Goal: Transaction & Acquisition: Purchase product/service

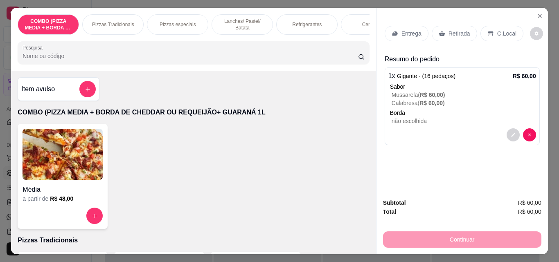
scroll to position [155, 0]
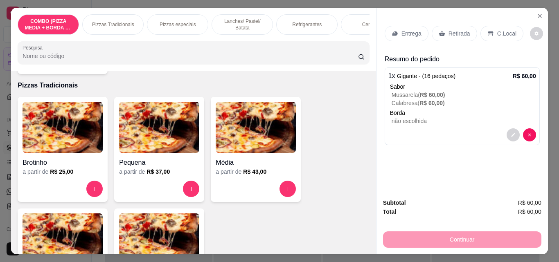
click at [137, 220] on img at bounding box center [159, 238] width 80 height 51
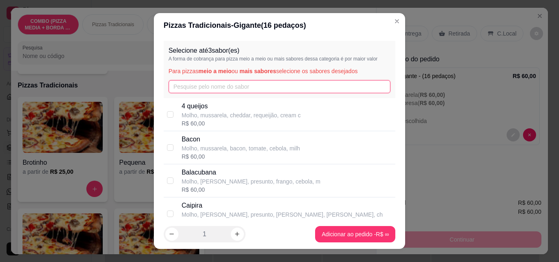
click at [189, 88] on input "text" at bounding box center [279, 86] width 222 height 13
click at [191, 110] on p "4 queijos" at bounding box center [241, 106] width 119 height 10
checkbox input "true"
click at [200, 92] on input "text" at bounding box center [279, 86] width 222 height 13
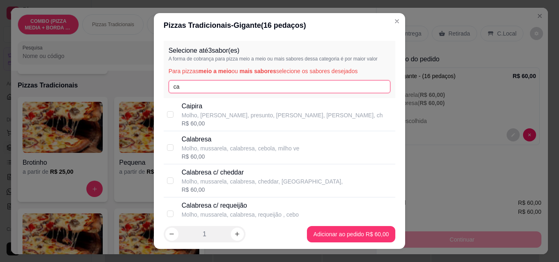
type input "ca"
click at [197, 140] on p "Calabresa" at bounding box center [241, 140] width 118 height 10
checkbox input "true"
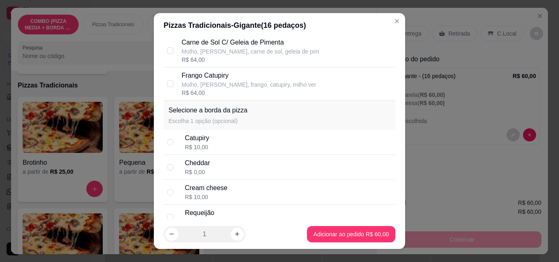
scroll to position [635, 0]
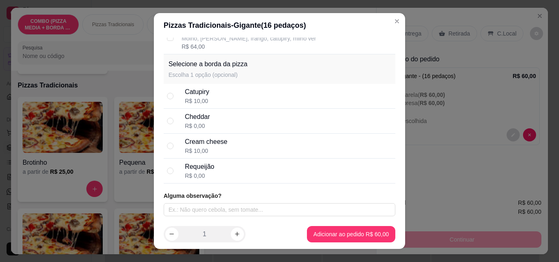
click at [184, 86] on div "Catupiry R$ 10,00" at bounding box center [280, 96] width 232 height 25
radio input "true"
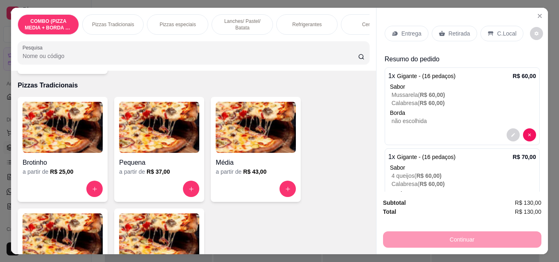
click at [407, 31] on p "Entrega" at bounding box center [411, 33] width 20 height 8
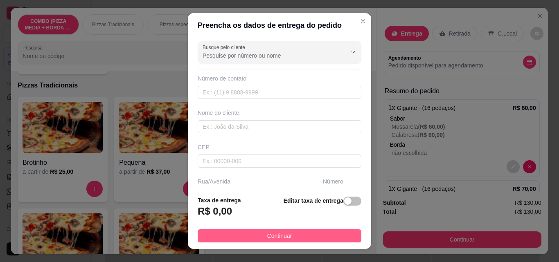
click at [330, 231] on button "Continuar" at bounding box center [280, 235] width 164 height 13
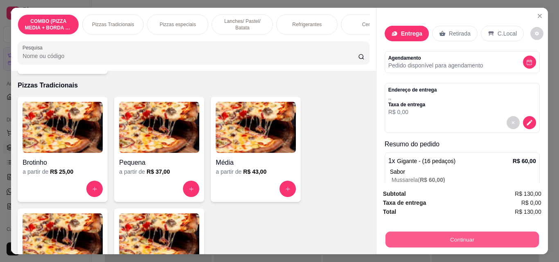
click at [416, 231] on button "Continuar" at bounding box center [461, 239] width 153 height 16
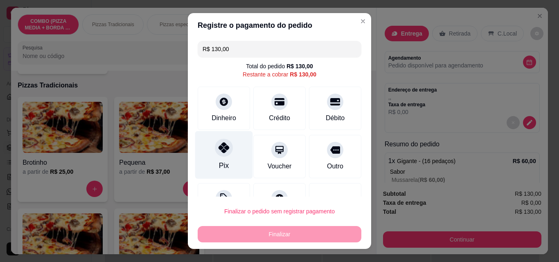
click at [221, 141] on div at bounding box center [224, 148] width 18 height 18
type input "R$ 0,00"
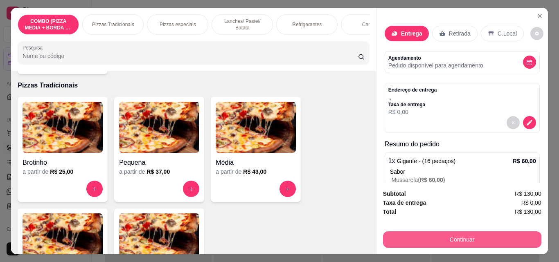
click at [454, 238] on button "Continuar" at bounding box center [462, 239] width 158 height 16
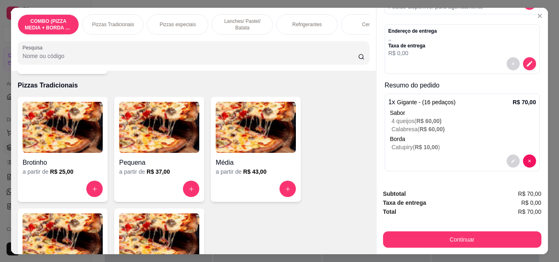
scroll to position [59, 0]
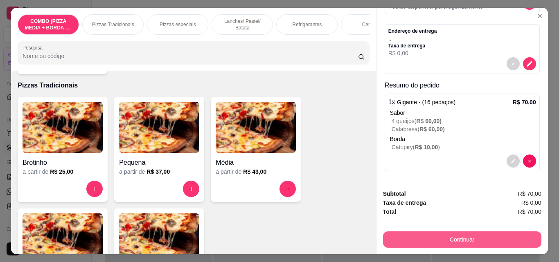
click at [424, 231] on button "Continuar" at bounding box center [462, 239] width 158 height 16
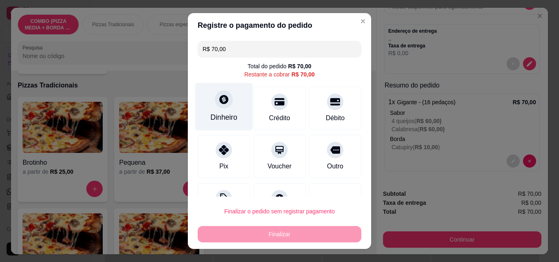
click at [218, 114] on div "Dinheiro" at bounding box center [223, 117] width 27 height 11
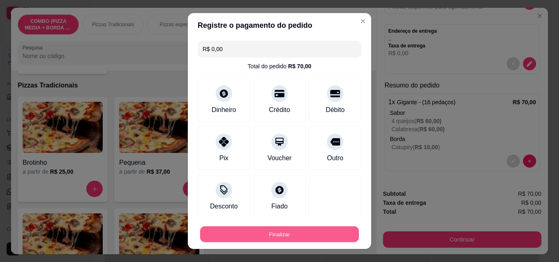
click at [312, 233] on button "Finalizar" at bounding box center [279, 235] width 159 height 16
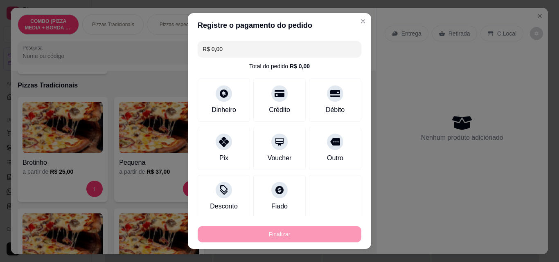
type input "-R$ 70,00"
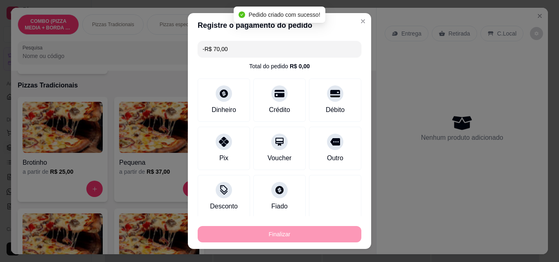
scroll to position [0, 0]
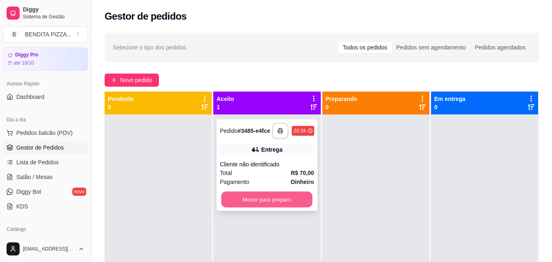
click at [280, 202] on button "Mover para preparo" at bounding box center [267, 200] width 91 height 16
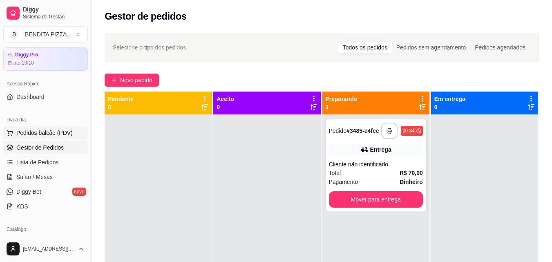
click at [65, 137] on button "Pedidos balcão (PDV)" at bounding box center [45, 132] width 85 height 13
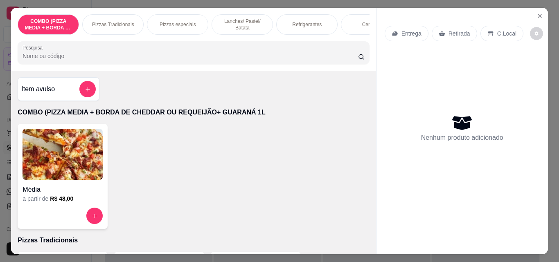
click at [116, 29] on div "Pizzas Tradicionais" at bounding box center [112, 24] width 61 height 20
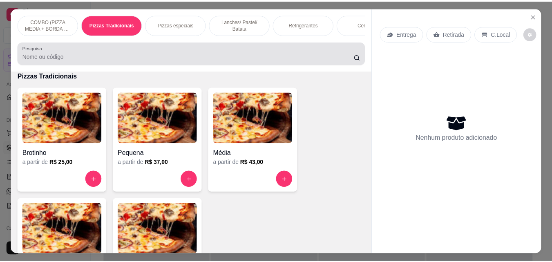
scroll to position [21, 0]
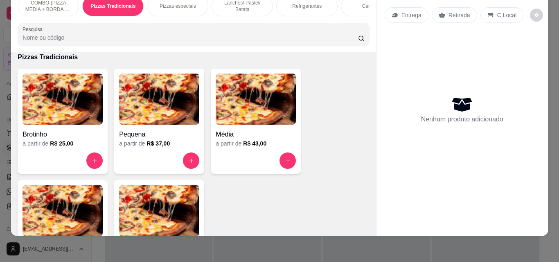
click at [159, 206] on img at bounding box center [159, 210] width 80 height 51
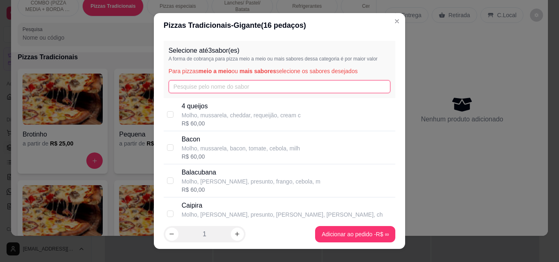
click at [245, 89] on input "text" at bounding box center [279, 86] width 222 height 13
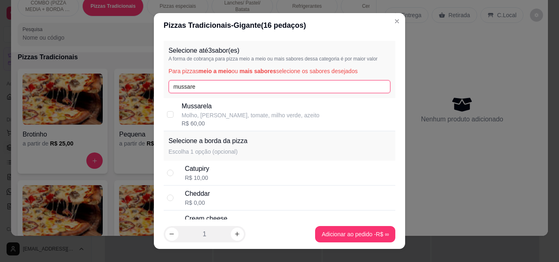
type input "mussare"
click at [240, 108] on p "Mussarela" at bounding box center [251, 106] width 138 height 10
checkbox input "true"
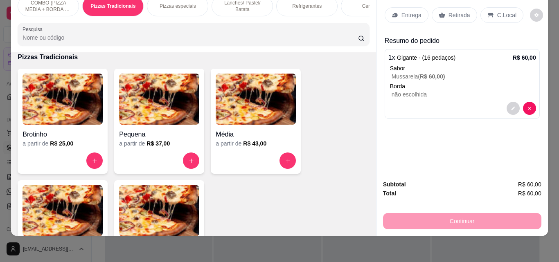
click at [396, 7] on div "Entrega" at bounding box center [406, 15] width 44 height 16
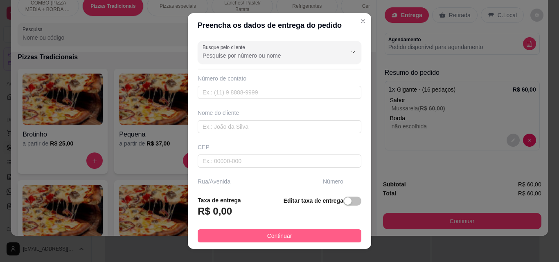
click at [287, 229] on button "Continuar" at bounding box center [280, 235] width 164 height 13
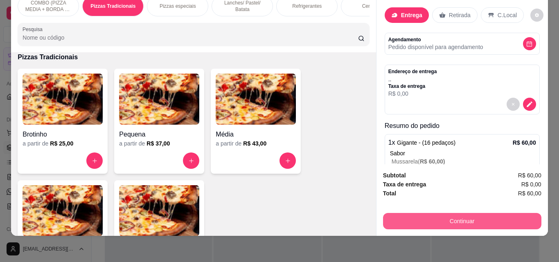
click at [449, 218] on button "Continuar" at bounding box center [462, 221] width 158 height 16
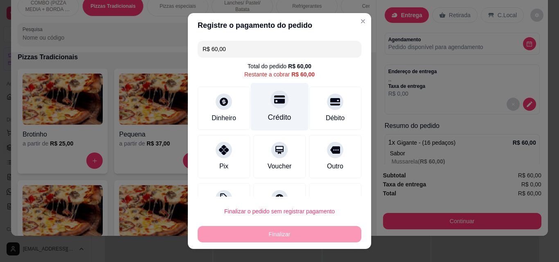
click at [274, 106] on div at bounding box center [279, 99] width 18 height 18
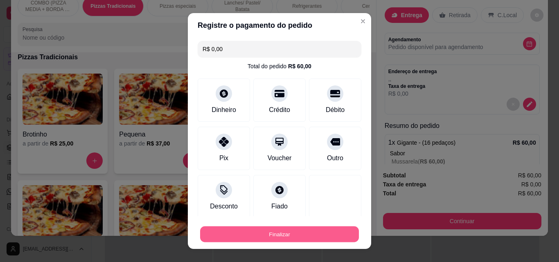
click at [315, 233] on button "Finalizar" at bounding box center [279, 235] width 159 height 16
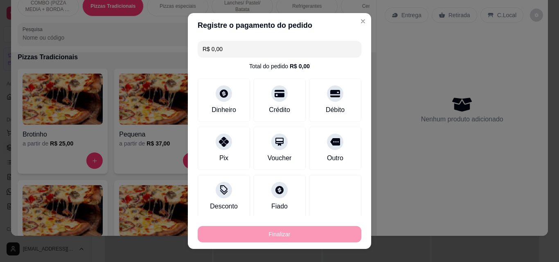
type input "-R$ 60,00"
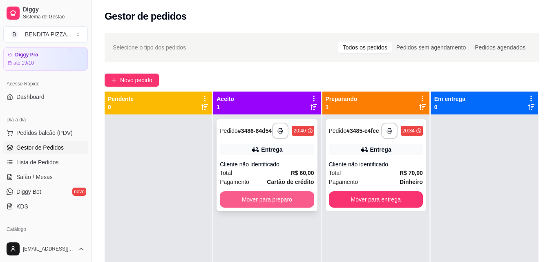
click at [280, 202] on button "Mover para preparo" at bounding box center [267, 199] width 94 height 16
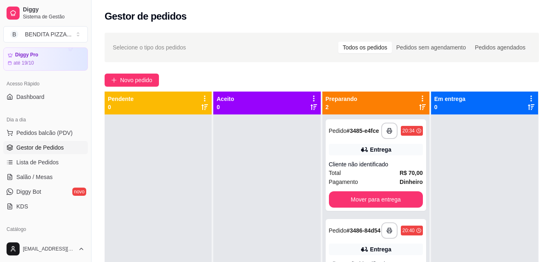
click at [551, 186] on div "**********" at bounding box center [322, 196] width 461 height 336
click at [552, 186] on div "**********" at bounding box center [322, 196] width 461 height 336
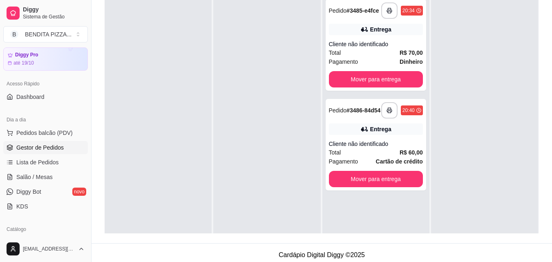
scroll to position [125, 0]
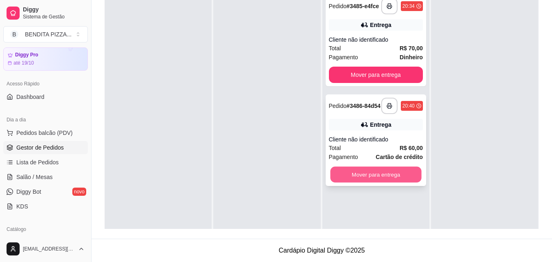
click at [400, 182] on button "Mover para entrega" at bounding box center [375, 175] width 91 height 16
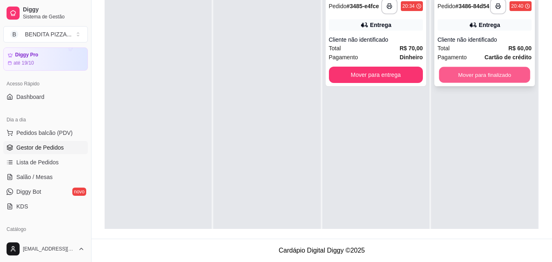
click at [487, 78] on button "Mover para finalizado" at bounding box center [484, 75] width 91 height 16
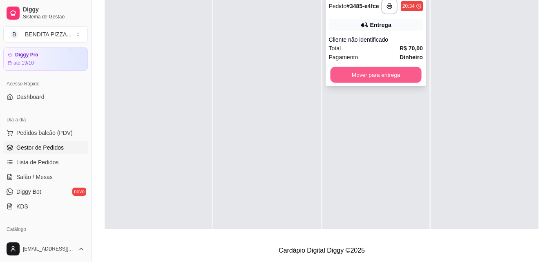
click at [383, 78] on button "Mover para entrega" at bounding box center [375, 75] width 91 height 16
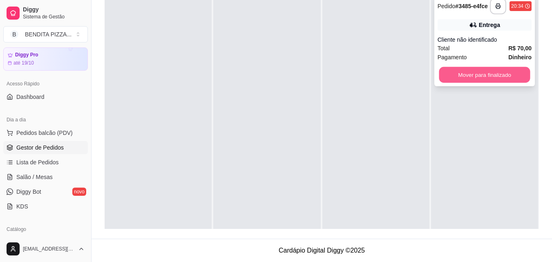
click at [477, 77] on button "Mover para finalizado" at bounding box center [484, 75] width 91 height 16
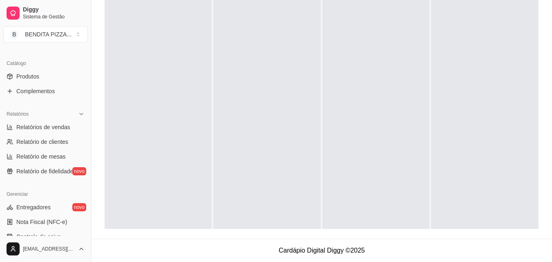
scroll to position [195, 0]
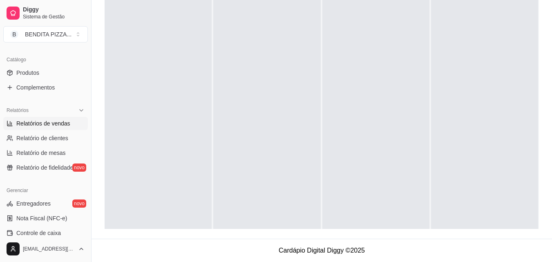
click at [10, 123] on icon at bounding box center [10, 122] width 0 height 3
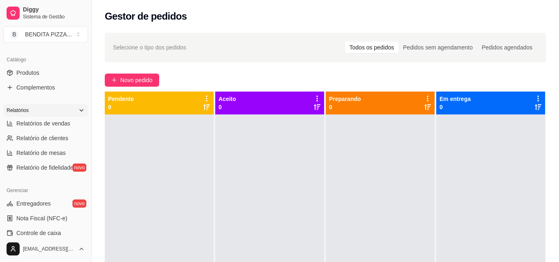
select select "ALL"
select select "0"
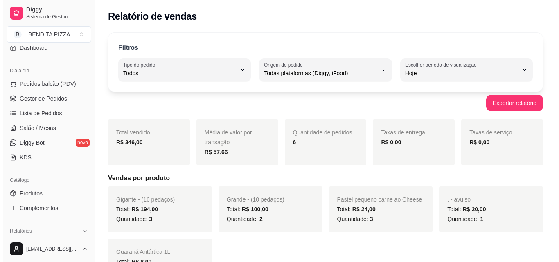
scroll to position [29, 0]
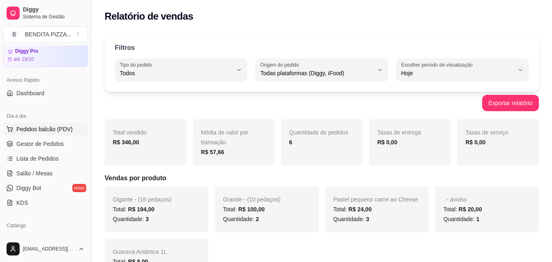
click at [73, 129] on button "Pedidos balcão (PDV)" at bounding box center [45, 129] width 85 height 13
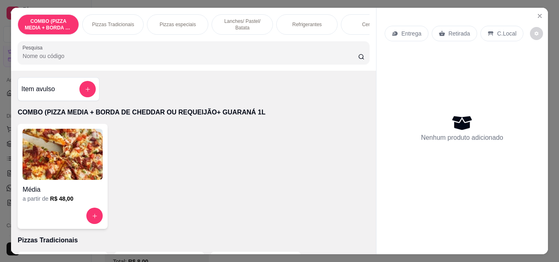
click at [104, 23] on p "Pizzas Tradicionais" at bounding box center [113, 24] width 42 height 7
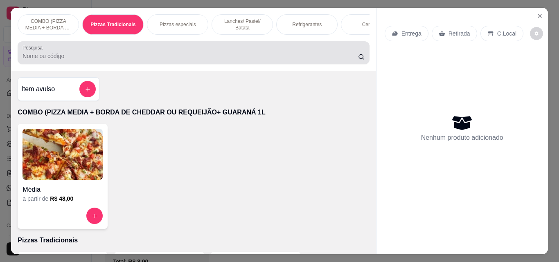
scroll to position [21, 0]
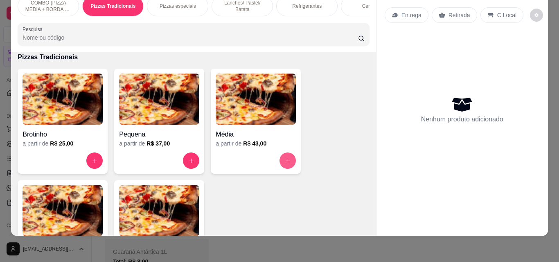
click at [286, 157] on button "increase-product-quantity" at bounding box center [287, 161] width 16 height 16
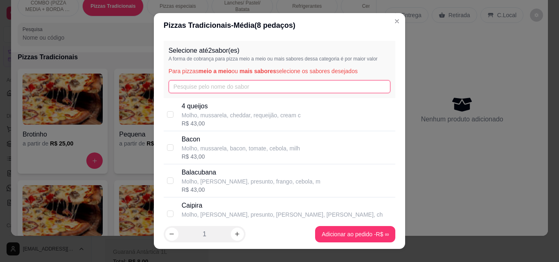
click at [278, 90] on input "text" at bounding box center [279, 86] width 222 height 13
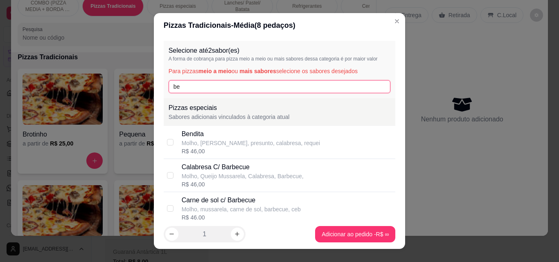
type input "be"
click at [260, 148] on div "R$ 46,00" at bounding box center [251, 151] width 139 height 8
checkbox input "true"
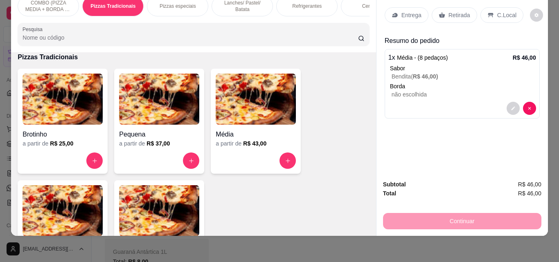
click at [308, 5] on div "Refrigerantes" at bounding box center [306, 6] width 61 height 20
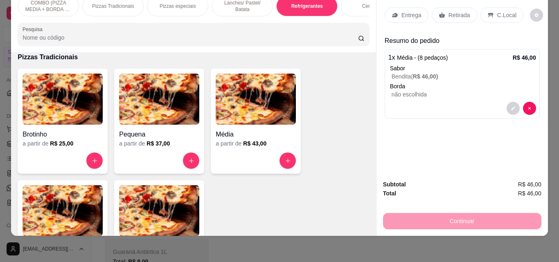
scroll to position [1263, 0]
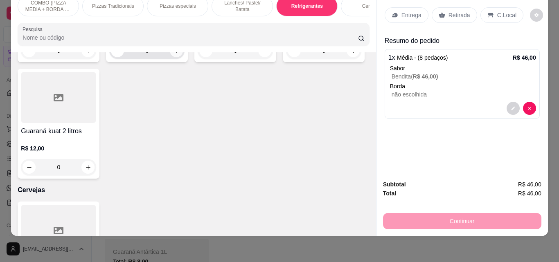
click at [168, 59] on div "0" at bounding box center [147, 51] width 72 height 16
type input "1"
click at [399, 7] on div "Entrega" at bounding box center [406, 15] width 44 height 16
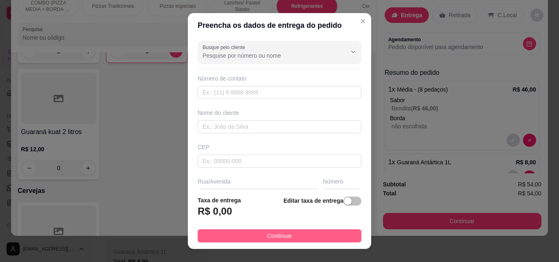
click at [331, 238] on button "Continuar" at bounding box center [280, 235] width 164 height 13
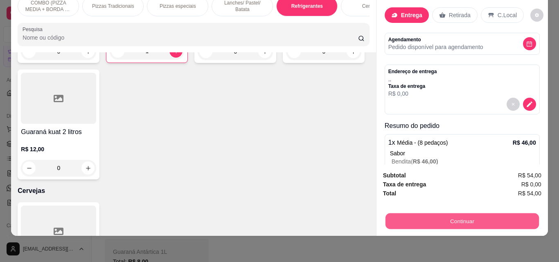
click at [479, 213] on button "Continuar" at bounding box center [461, 221] width 153 height 16
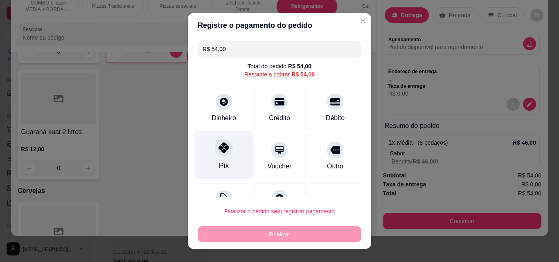
click at [218, 146] on icon at bounding box center [223, 147] width 11 height 11
type input "R$ 0,00"
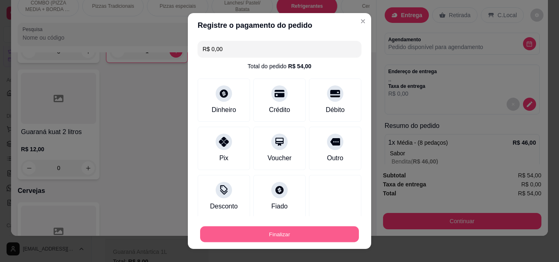
click at [299, 233] on button "Finalizar" at bounding box center [279, 235] width 159 height 16
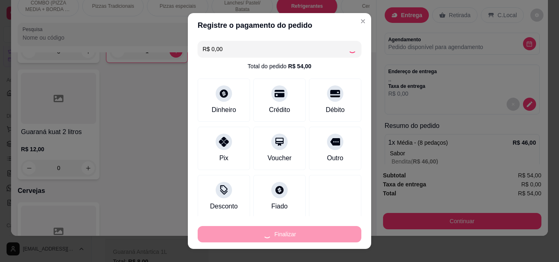
type input "0"
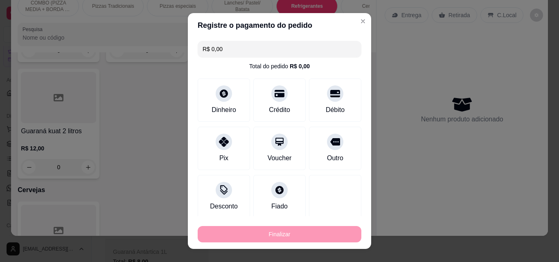
type input "-R$ 54,00"
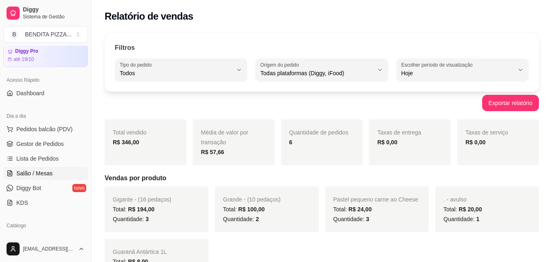
click at [56, 175] on link "Salão / Mesas" at bounding box center [45, 173] width 85 height 13
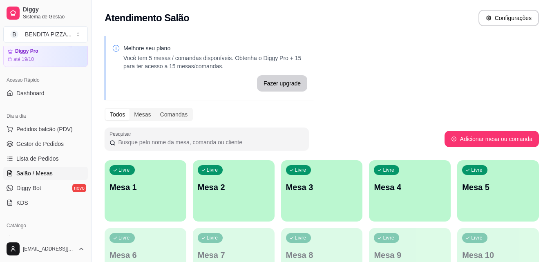
click at [160, 193] on div "Livre Mesa 1" at bounding box center [146, 186] width 82 height 52
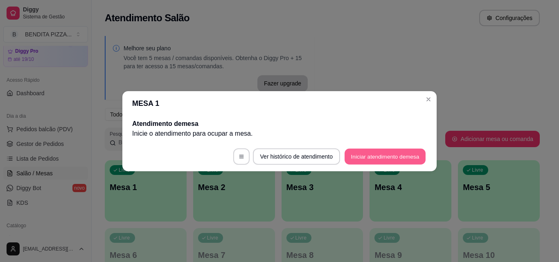
click at [355, 162] on button "Iniciar atendimento de mesa" at bounding box center [384, 156] width 81 height 16
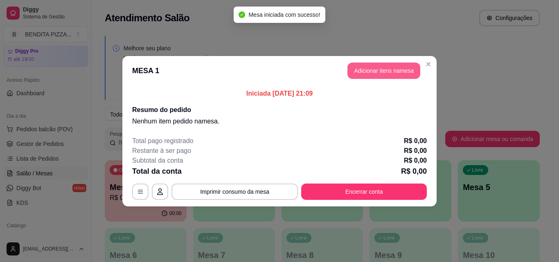
click at [371, 65] on button "Adicionar itens na mesa" at bounding box center [383, 71] width 73 height 16
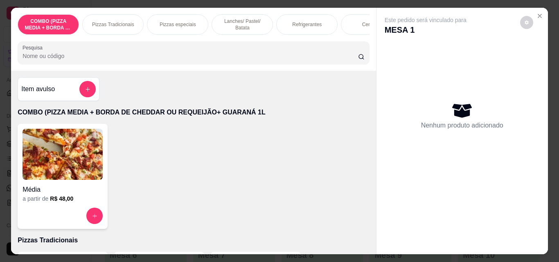
click at [119, 26] on div "Pizzas Tradicionais" at bounding box center [112, 24] width 61 height 20
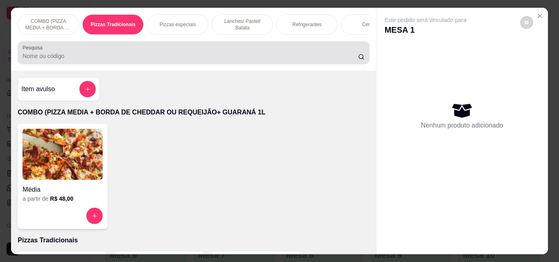
scroll to position [21, 0]
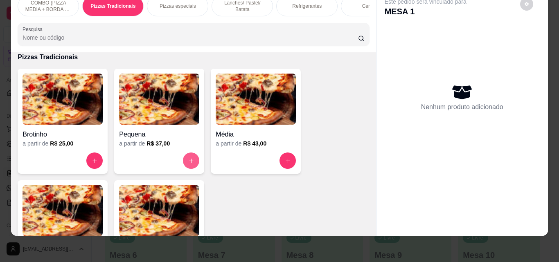
click at [190, 164] on button "increase-product-quantity" at bounding box center [191, 161] width 16 height 16
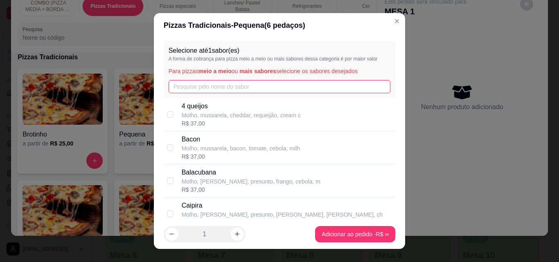
click at [220, 90] on input "text" at bounding box center [279, 86] width 222 height 13
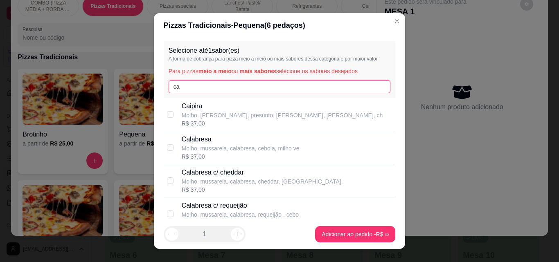
type input "ca"
click at [221, 153] on div "R$ 37,00" at bounding box center [241, 157] width 118 height 8
checkbox input "true"
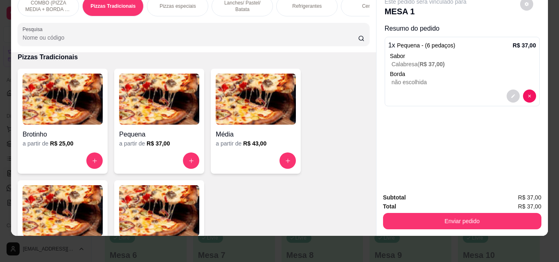
click at [309, 4] on div "Refrigerantes" at bounding box center [306, 6] width 61 height 20
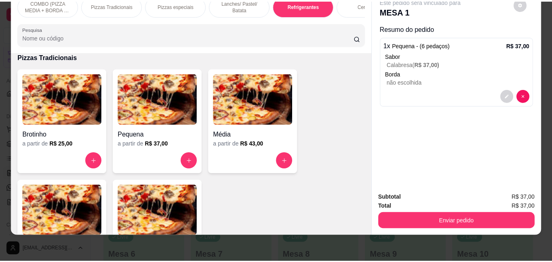
scroll to position [1263, 0]
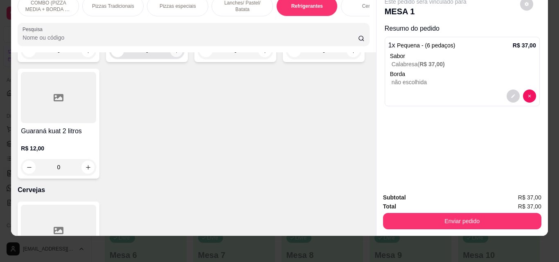
click at [174, 54] on icon "increase-product-quantity" at bounding box center [176, 51] width 6 height 6
type input "1"
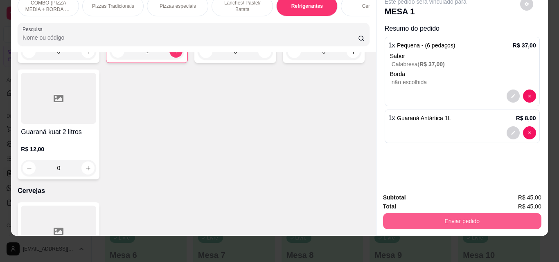
click at [469, 218] on button "Enviar pedido" at bounding box center [462, 221] width 158 height 16
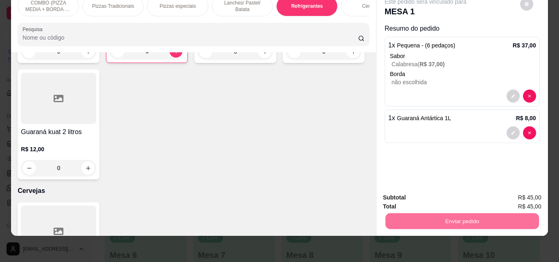
click at [521, 193] on button "Enviar pedido" at bounding box center [519, 194] width 45 height 15
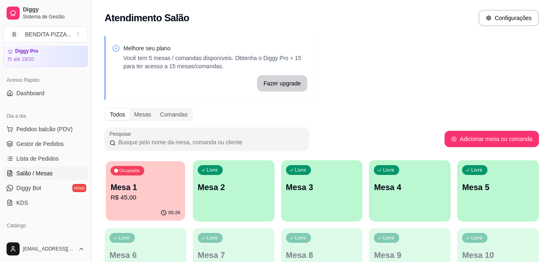
click at [150, 194] on p "R$ 45,00" at bounding box center [146, 197] width 70 height 9
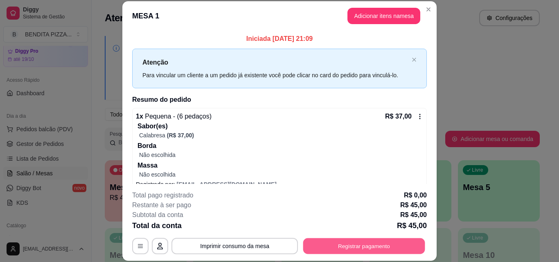
click at [378, 248] on button "Registrar pagamento" at bounding box center [364, 246] width 122 height 16
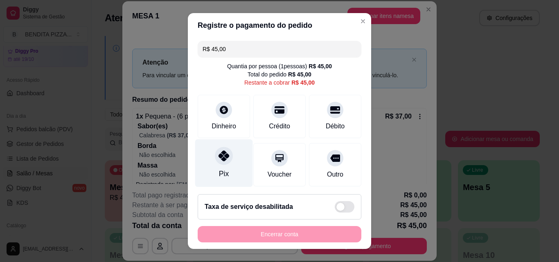
click at [208, 165] on div "Pix" at bounding box center [224, 163] width 58 height 48
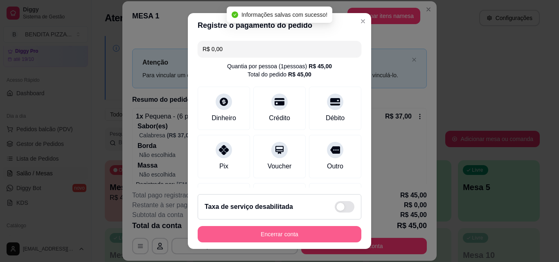
type input "R$ 0,00"
click at [300, 233] on button "Encerrar conta" at bounding box center [280, 234] width 164 height 16
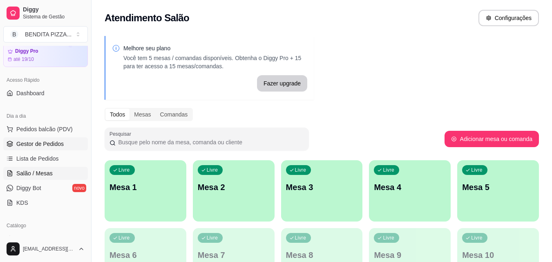
click at [68, 150] on link "Gestor de Pedidos" at bounding box center [45, 143] width 85 height 13
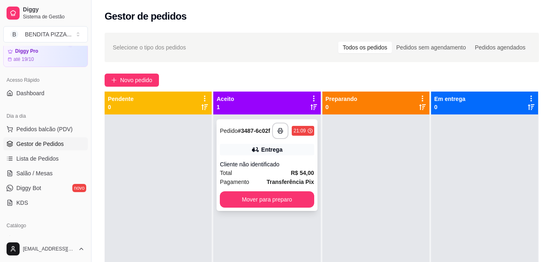
click at [273, 185] on strong "Transferência Pix" at bounding box center [290, 182] width 47 height 7
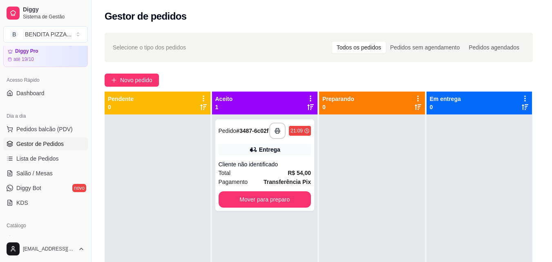
click at [244, 158] on div "feito há 35 minutos Horário do pedido [DATE] 21:09 Status do pedido ACEITO Entr…" at bounding box center [276, 131] width 222 height 152
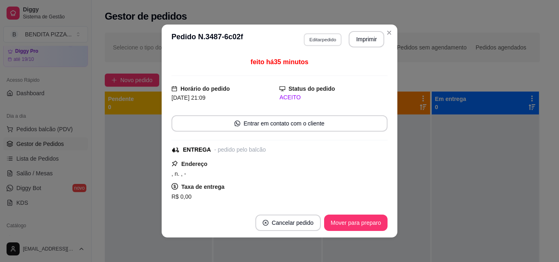
click at [315, 38] on button "Editar pedido" at bounding box center [322, 39] width 38 height 13
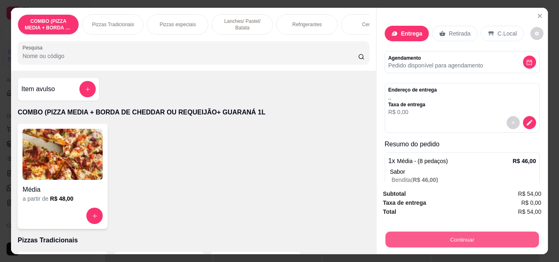
click at [441, 242] on button "Continuar" at bounding box center [461, 239] width 153 height 16
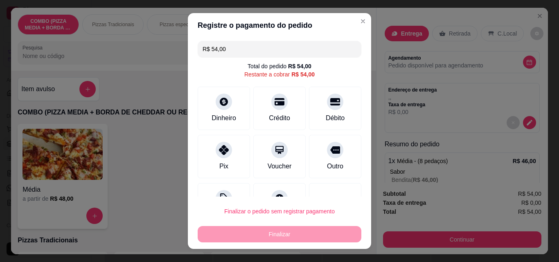
click at [290, 49] on input "R$ 54,00" at bounding box center [279, 49] width 154 height 16
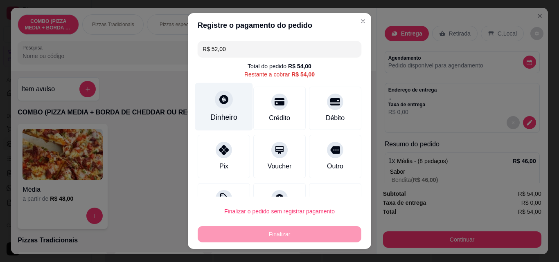
click at [227, 98] on div at bounding box center [224, 99] width 18 height 18
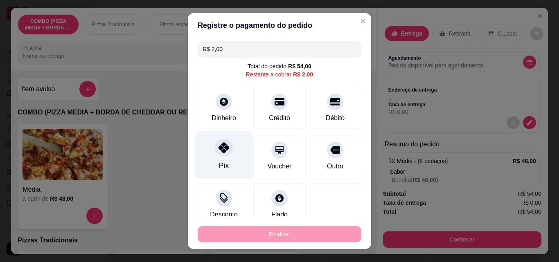
click at [218, 147] on icon at bounding box center [223, 147] width 11 height 11
type input "R$ 0,00"
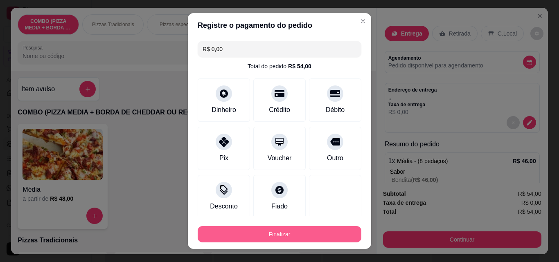
click at [303, 231] on button "Finalizar" at bounding box center [280, 234] width 164 height 16
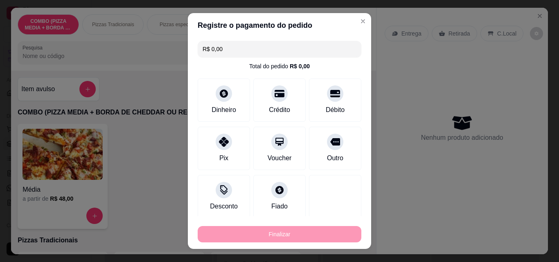
type input "0"
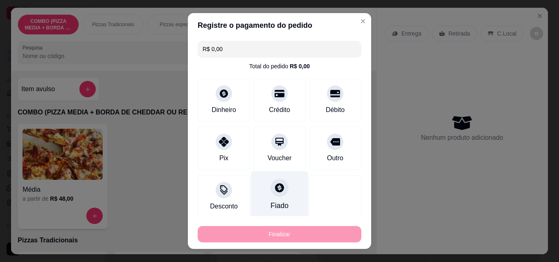
type input "-R$ 54,00"
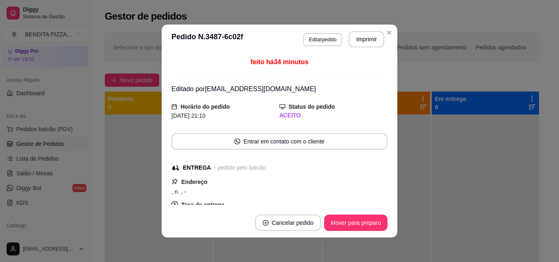
click at [347, 217] on button "Mover para preparo" at bounding box center [355, 223] width 63 height 16
click at [347, 217] on button "Mover para preparo" at bounding box center [355, 223] width 61 height 16
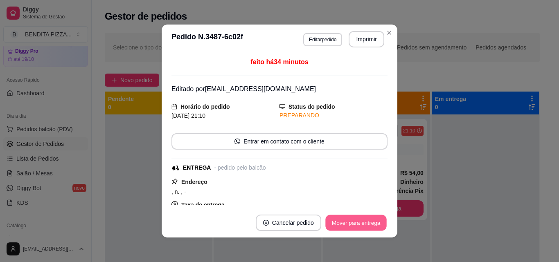
click at [347, 217] on button "Mover para entrega" at bounding box center [355, 223] width 61 height 16
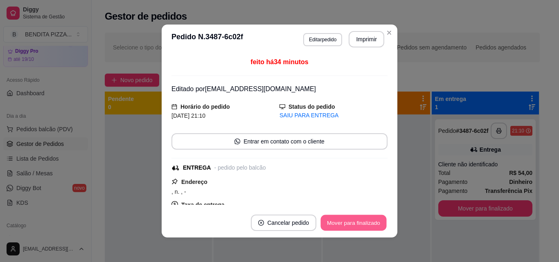
click at [347, 217] on button "Mover para finalizado" at bounding box center [354, 223] width 66 height 16
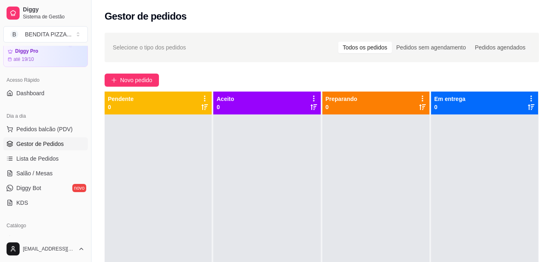
scroll to position [195, 0]
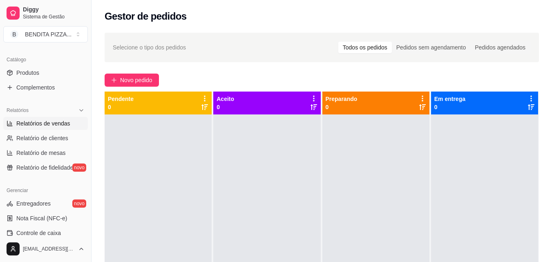
click at [65, 127] on span "Relatórios de vendas" at bounding box center [43, 123] width 54 height 8
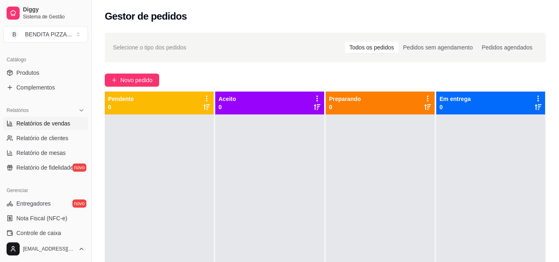
select select "ALL"
select select "0"
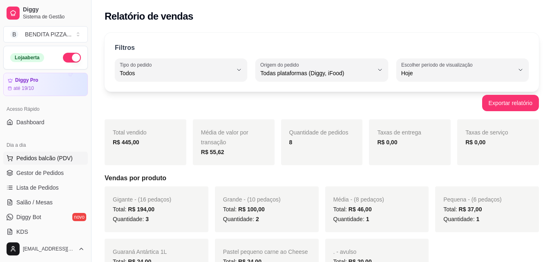
click at [63, 163] on button "Pedidos balcão (PDV)" at bounding box center [45, 158] width 85 height 13
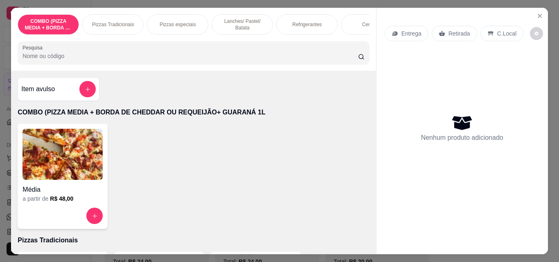
click at [117, 27] on div "Pizzas Tradicionais" at bounding box center [112, 24] width 61 height 20
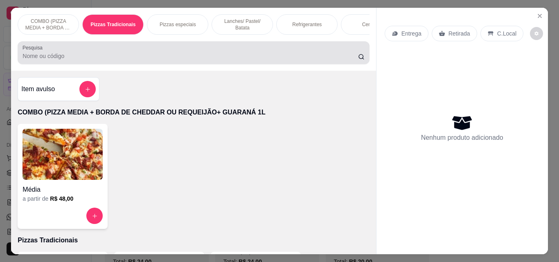
scroll to position [21, 0]
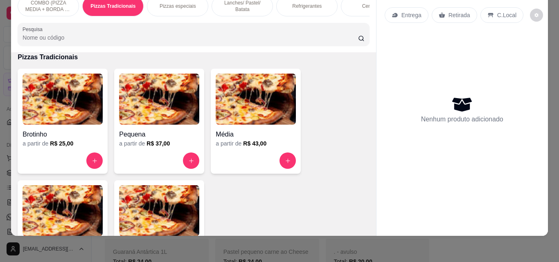
click at [143, 187] on img at bounding box center [159, 210] width 80 height 51
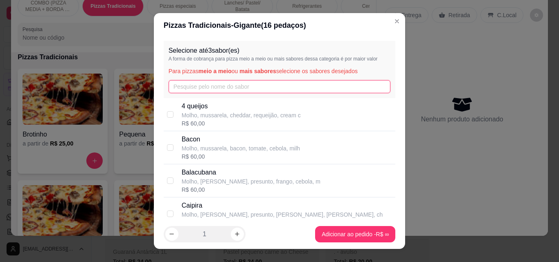
click at [168, 83] on input "text" at bounding box center [279, 86] width 222 height 13
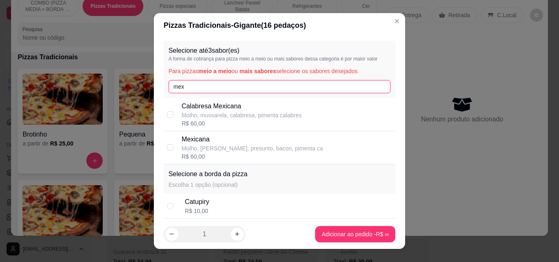
type input "mex"
drag, startPoint x: 194, startPoint y: 132, endPoint x: 234, endPoint y: 154, distance: 45.9
click at [195, 134] on div "Mexicana Molho, mussarela, presunto, bacon, pimenta ca R$ 60,00" at bounding box center [280, 147] width 232 height 33
click at [169, 150] on input "checkbox" at bounding box center [170, 147] width 7 height 7
click at [164, 146] on div "Mexicana Molho, mussarela, presunto, bacon, pimenta ca R$ 60,00" at bounding box center [280, 147] width 232 height 33
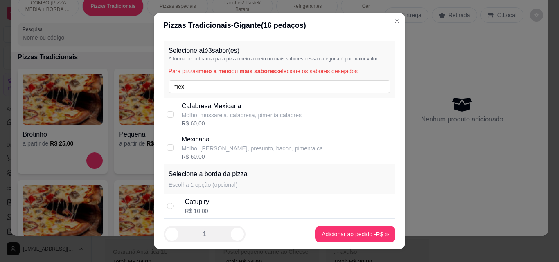
checkbox input "true"
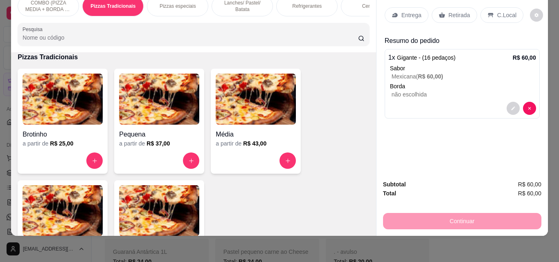
click at [311, 3] on p "Refrigerantes" at bounding box center [306, 6] width 29 height 7
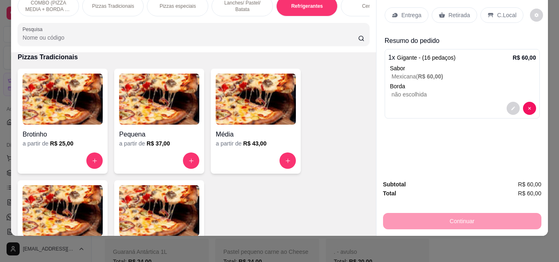
scroll to position [1263, 0]
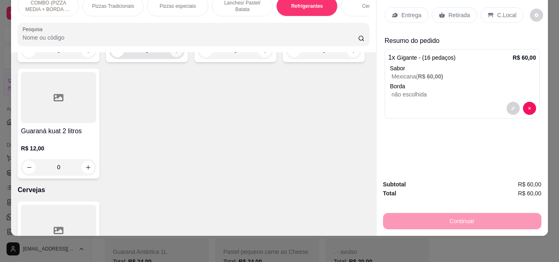
click at [170, 57] on button "increase-product-quantity" at bounding box center [176, 51] width 13 height 13
click at [169, 58] on button "increase-product-quantity" at bounding box center [175, 51] width 13 height 13
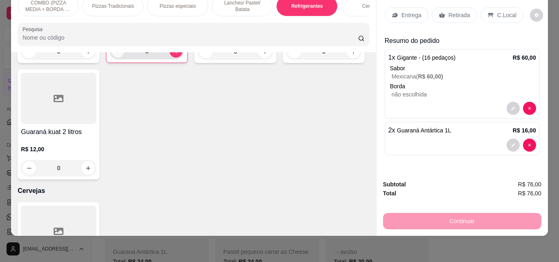
click at [117, 54] on icon "decrease-product-quantity" at bounding box center [118, 51] width 6 height 6
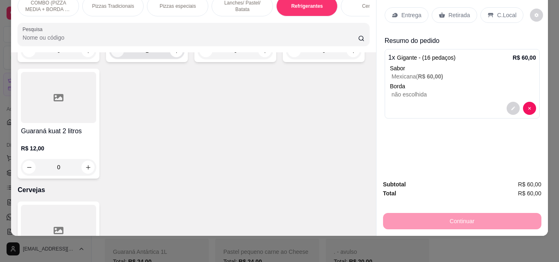
type input "0"
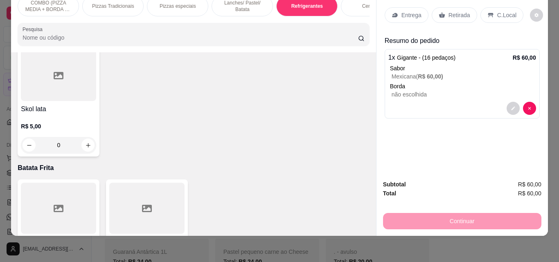
type input "1"
click at [411, 14] on div "Entrega" at bounding box center [406, 15] width 44 height 16
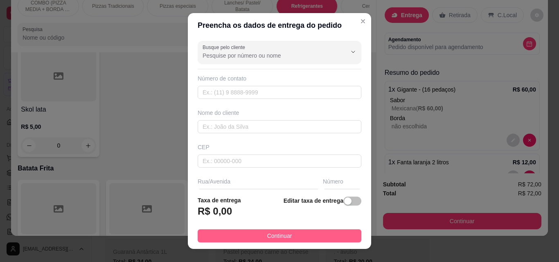
click at [333, 234] on button "Continuar" at bounding box center [280, 235] width 164 height 13
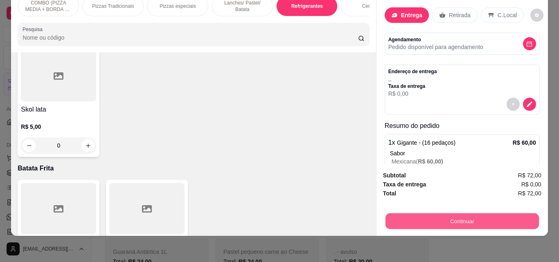
click at [441, 213] on button "Continuar" at bounding box center [461, 221] width 153 height 16
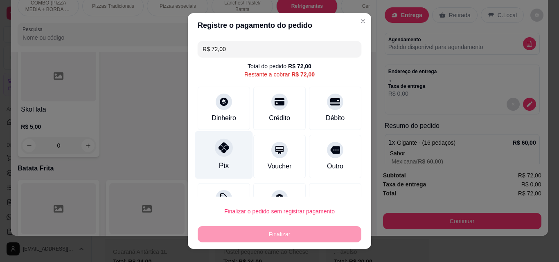
click at [218, 144] on icon at bounding box center [223, 147] width 11 height 11
type input "R$ 0,00"
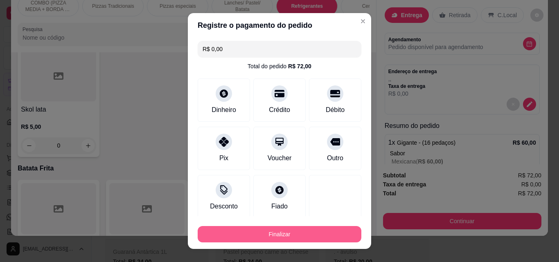
click at [261, 227] on button "Finalizar" at bounding box center [280, 234] width 164 height 16
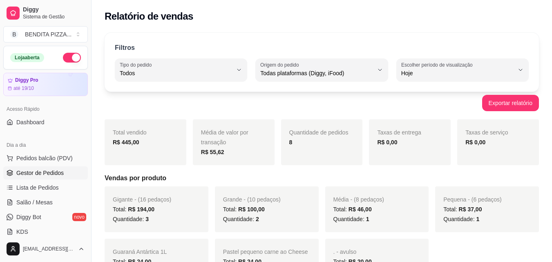
click at [35, 172] on span "Gestor de Pedidos" at bounding box center [39, 173] width 47 height 8
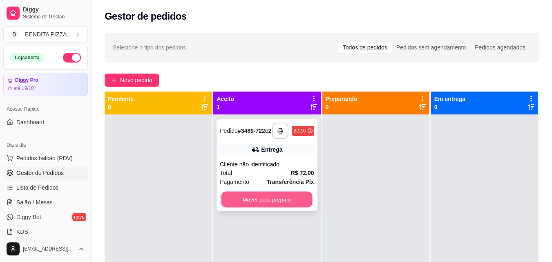
click at [289, 202] on button "Mover para preparo" at bounding box center [267, 200] width 91 height 16
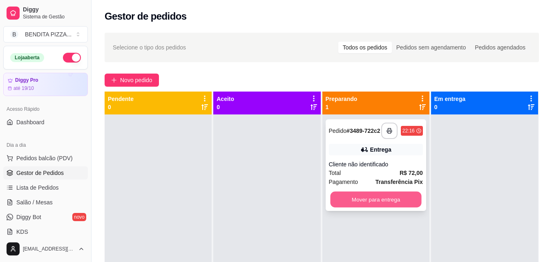
click at [377, 204] on button "Mover para entrega" at bounding box center [375, 200] width 91 height 16
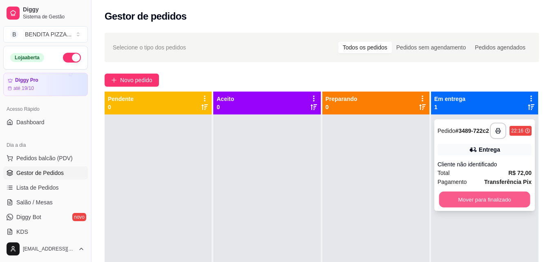
click at [463, 201] on button "Mover para finalizado" at bounding box center [484, 200] width 91 height 16
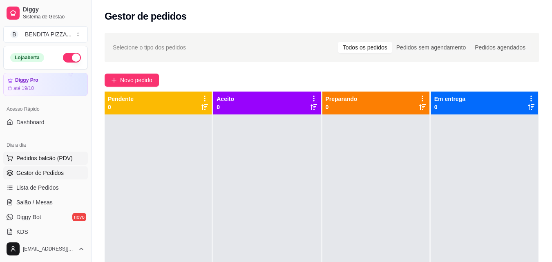
click at [48, 163] on button "Pedidos balcão (PDV)" at bounding box center [45, 158] width 85 height 13
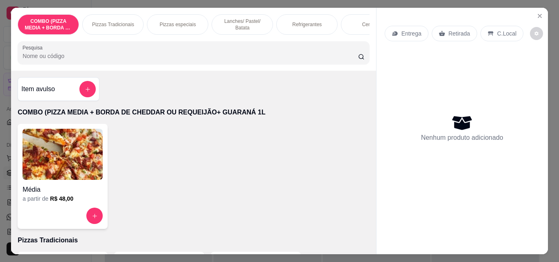
click at [109, 17] on div "Pizzas Tradicionais" at bounding box center [112, 24] width 61 height 20
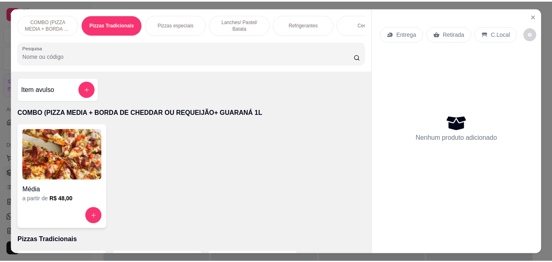
scroll to position [21, 0]
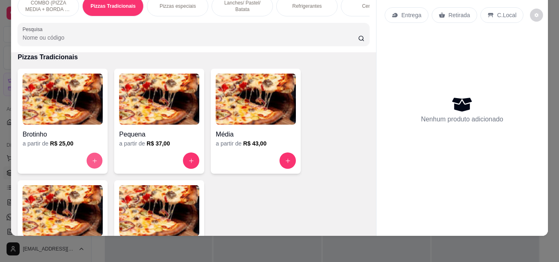
click at [87, 164] on button "increase-product-quantity" at bounding box center [95, 161] width 16 height 16
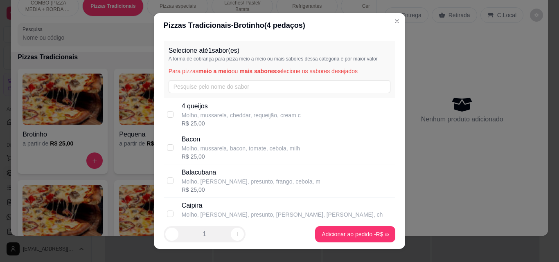
click at [200, 112] on p "Molho, mussarela, cheddar, requeijão, cream c" at bounding box center [241, 115] width 119 height 8
checkbox input "true"
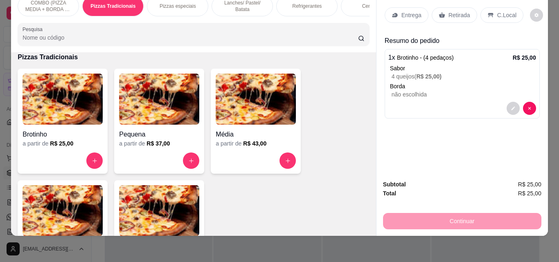
click at [405, 11] on p "Entrega" at bounding box center [411, 15] width 20 height 8
click at [448, 11] on p "Retirada" at bounding box center [459, 15] width 22 height 8
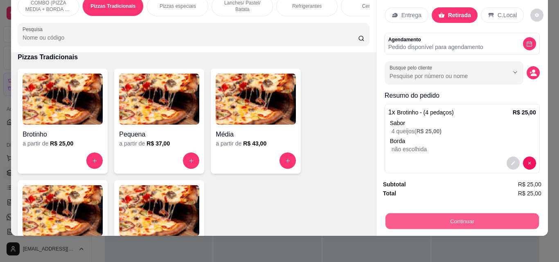
click at [440, 214] on button "Continuar" at bounding box center [461, 221] width 153 height 16
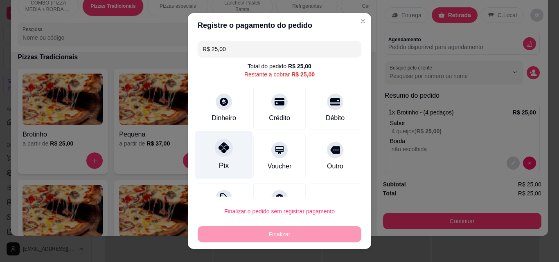
click at [226, 168] on div "Pix" at bounding box center [224, 155] width 58 height 48
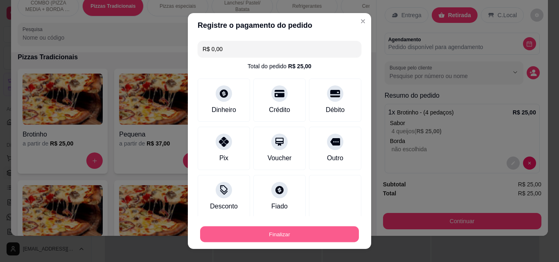
click at [265, 231] on button "Finalizar" at bounding box center [279, 235] width 159 height 16
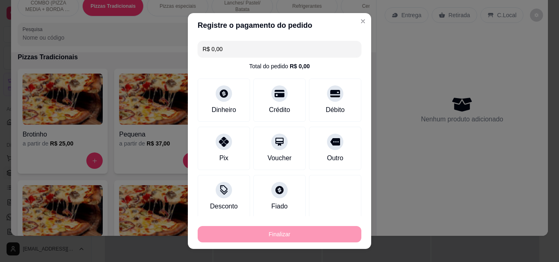
type input "-R$ 25,00"
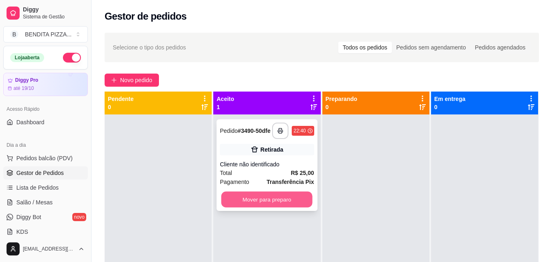
click at [263, 205] on button "Mover para preparo" at bounding box center [267, 200] width 91 height 16
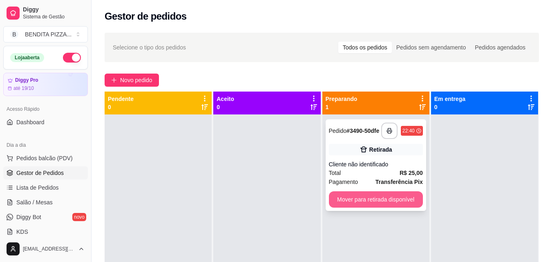
click at [394, 200] on button "Mover para retirada disponível" at bounding box center [376, 199] width 94 height 16
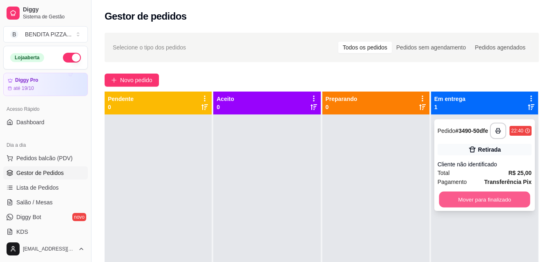
click at [464, 200] on button "Mover para finalizado" at bounding box center [484, 200] width 91 height 16
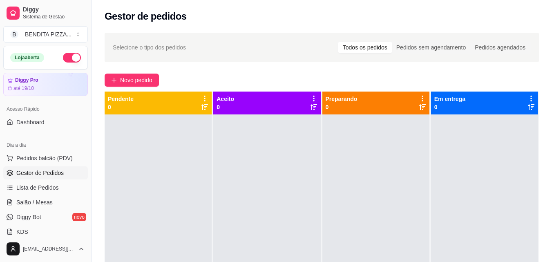
scroll to position [166, 0]
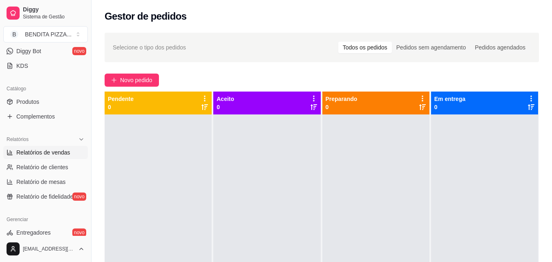
click at [67, 153] on span "Relatórios de vendas" at bounding box center [43, 152] width 54 height 8
select select "ALL"
select select "0"
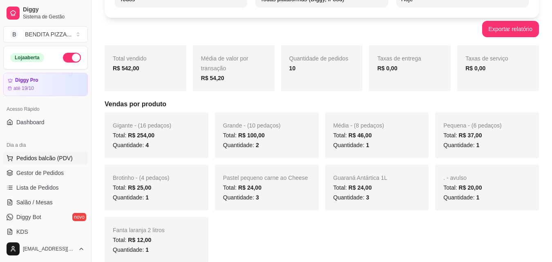
click at [46, 154] on span "Pedidos balcão (PDV)" at bounding box center [44, 158] width 56 height 8
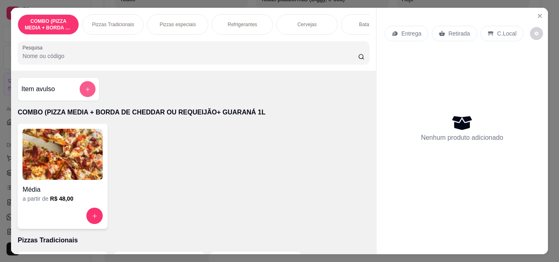
click at [83, 96] on button "add-separate-item" at bounding box center [88, 89] width 16 height 16
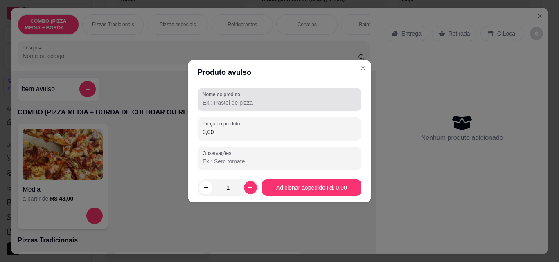
click at [213, 106] on input "Nome do produto" at bounding box center [279, 103] width 154 height 8
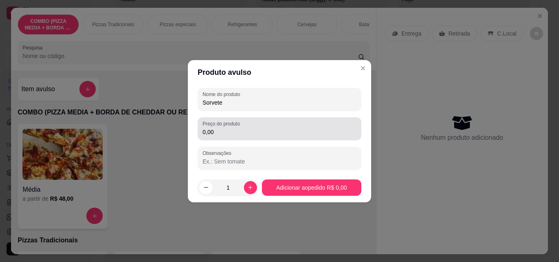
type input "Sorvete"
click at [228, 127] on label "Preço do produto" at bounding box center [222, 123] width 40 height 7
click at [228, 128] on input "0,00" at bounding box center [279, 132] width 154 height 8
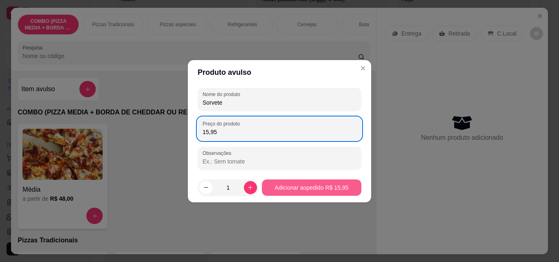
type input "15,95"
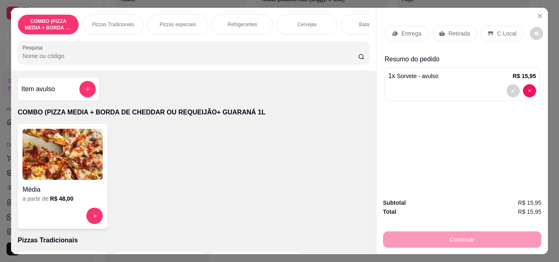
click at [463, 29] on p "Retirada" at bounding box center [459, 33] width 22 height 8
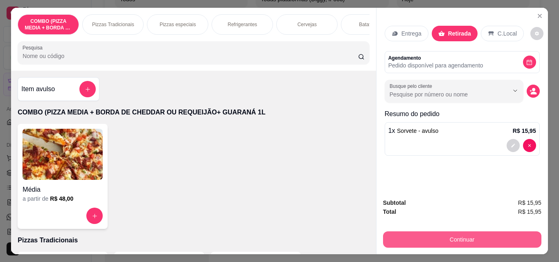
click at [498, 233] on button "Continuar" at bounding box center [462, 239] width 158 height 16
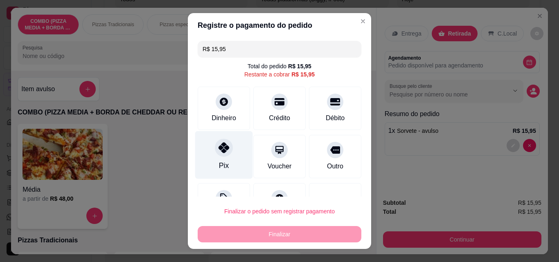
click at [207, 142] on div "Pix" at bounding box center [224, 155] width 58 height 48
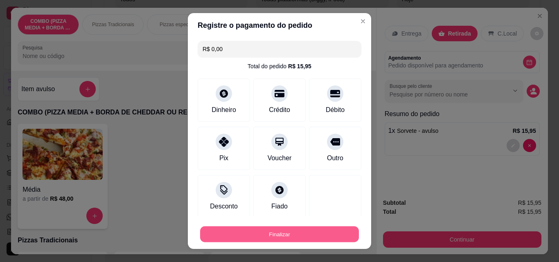
click at [276, 227] on button "Finalizar" at bounding box center [279, 235] width 159 height 16
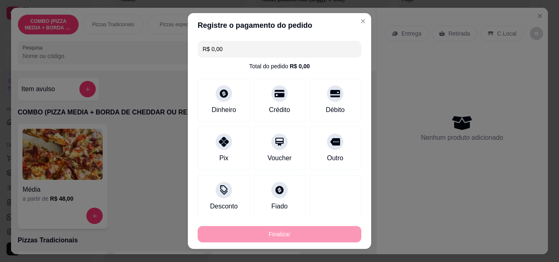
type input "-R$ 15,95"
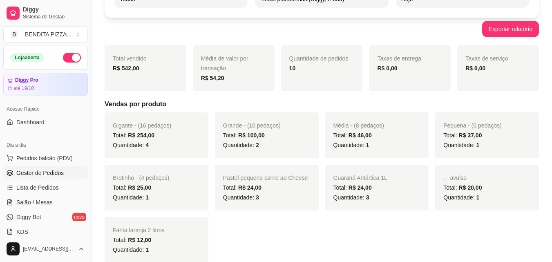
click at [40, 176] on span "Gestor de Pedidos" at bounding box center [39, 173] width 47 height 8
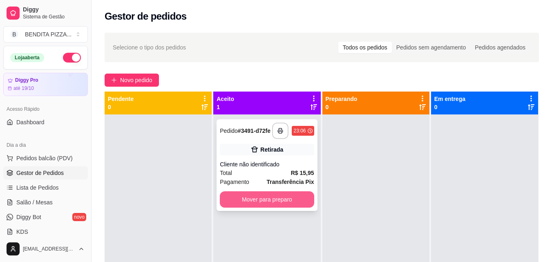
click at [285, 197] on button "Mover para preparo" at bounding box center [267, 199] width 94 height 16
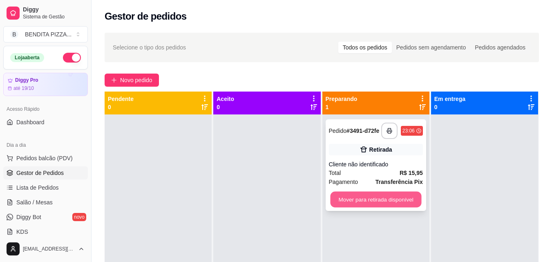
click at [381, 198] on button "Mover para retirada disponível" at bounding box center [375, 200] width 91 height 16
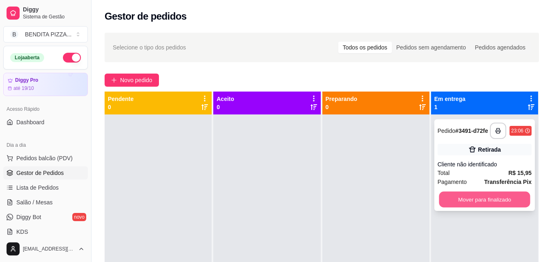
click at [481, 200] on button "Mover para finalizado" at bounding box center [484, 200] width 91 height 16
